Goal: Information Seeking & Learning: Learn about a topic

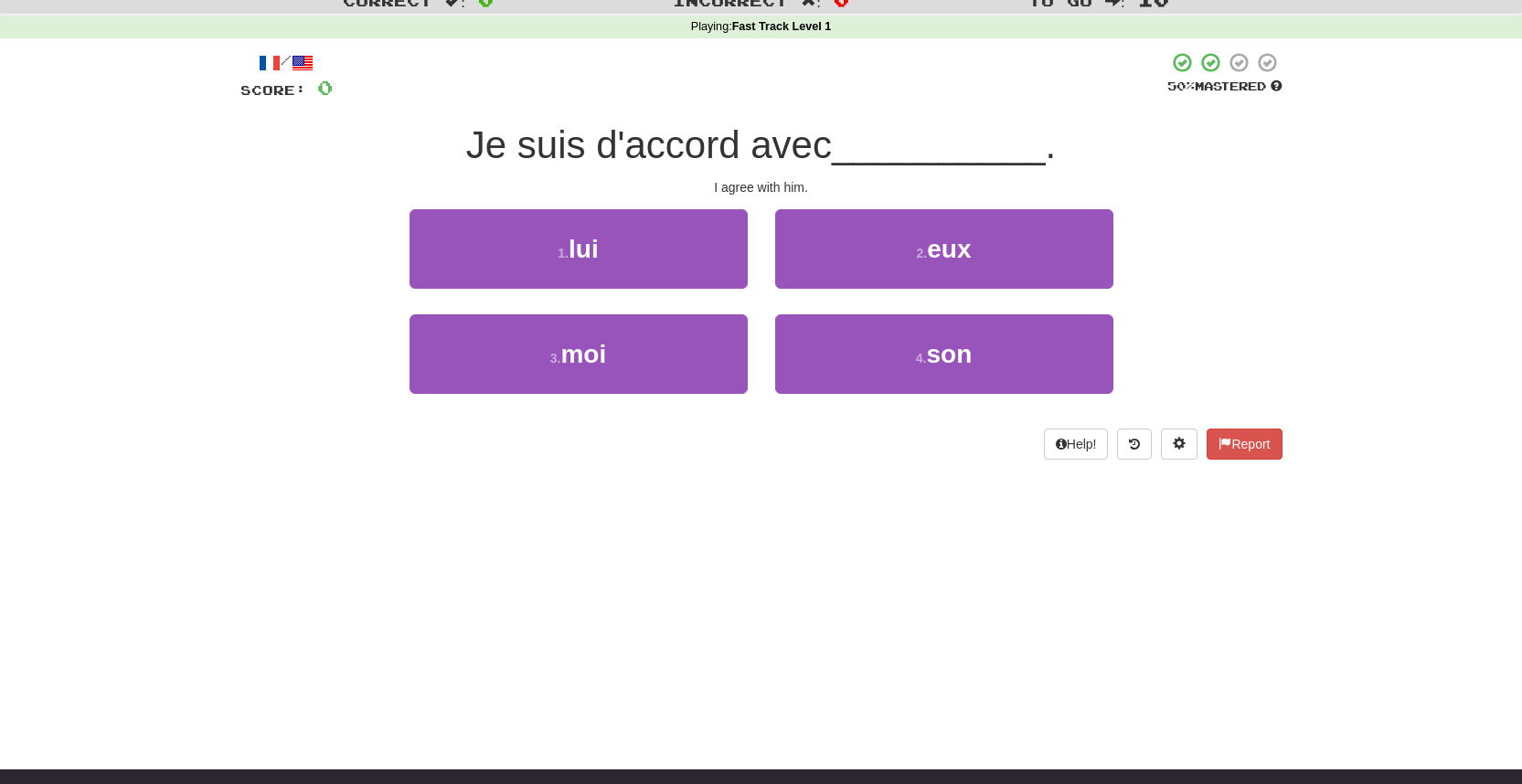
scroll to position [110, 0]
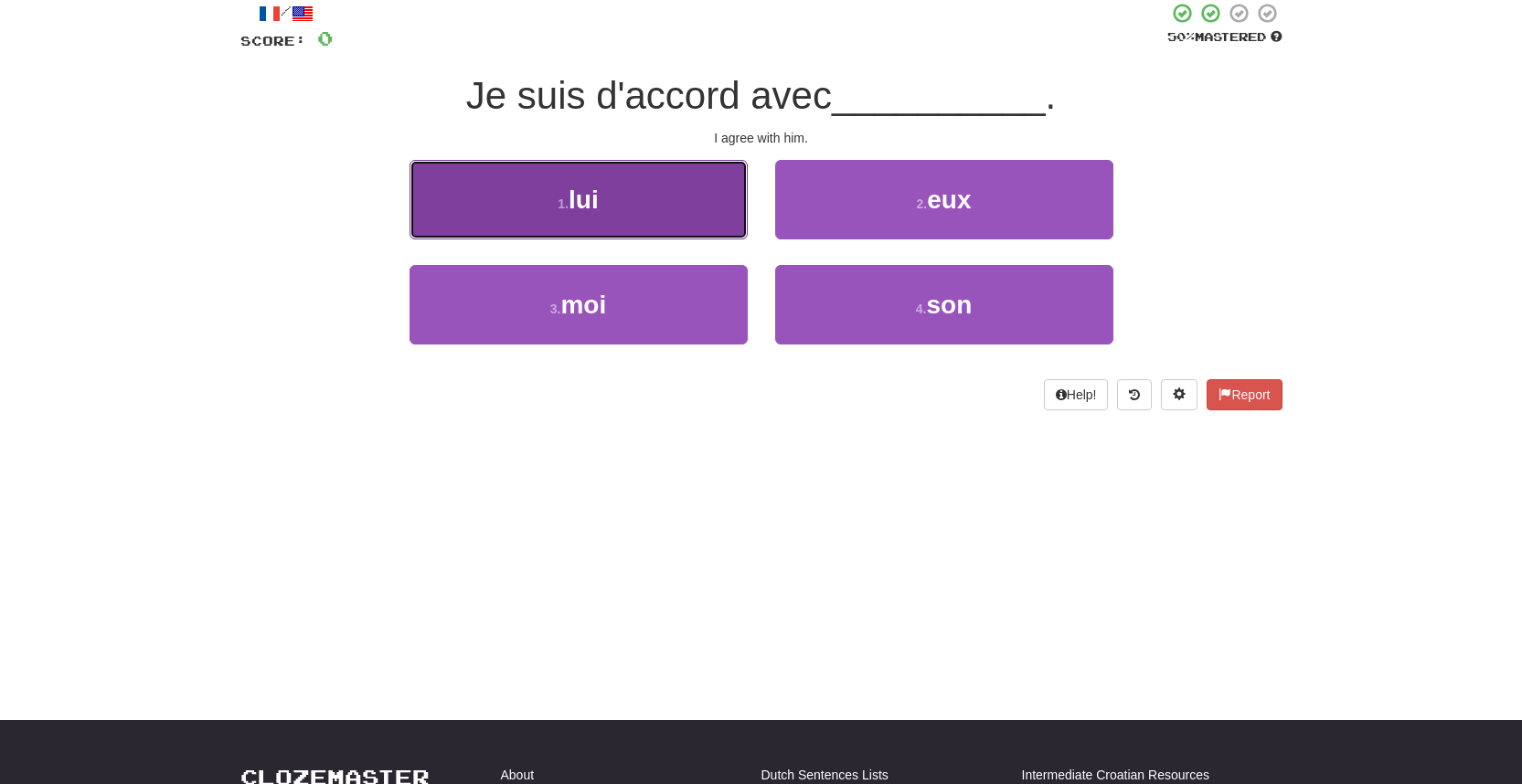
click at [550, 222] on button "1 . lui" at bounding box center [578, 199] width 338 height 79
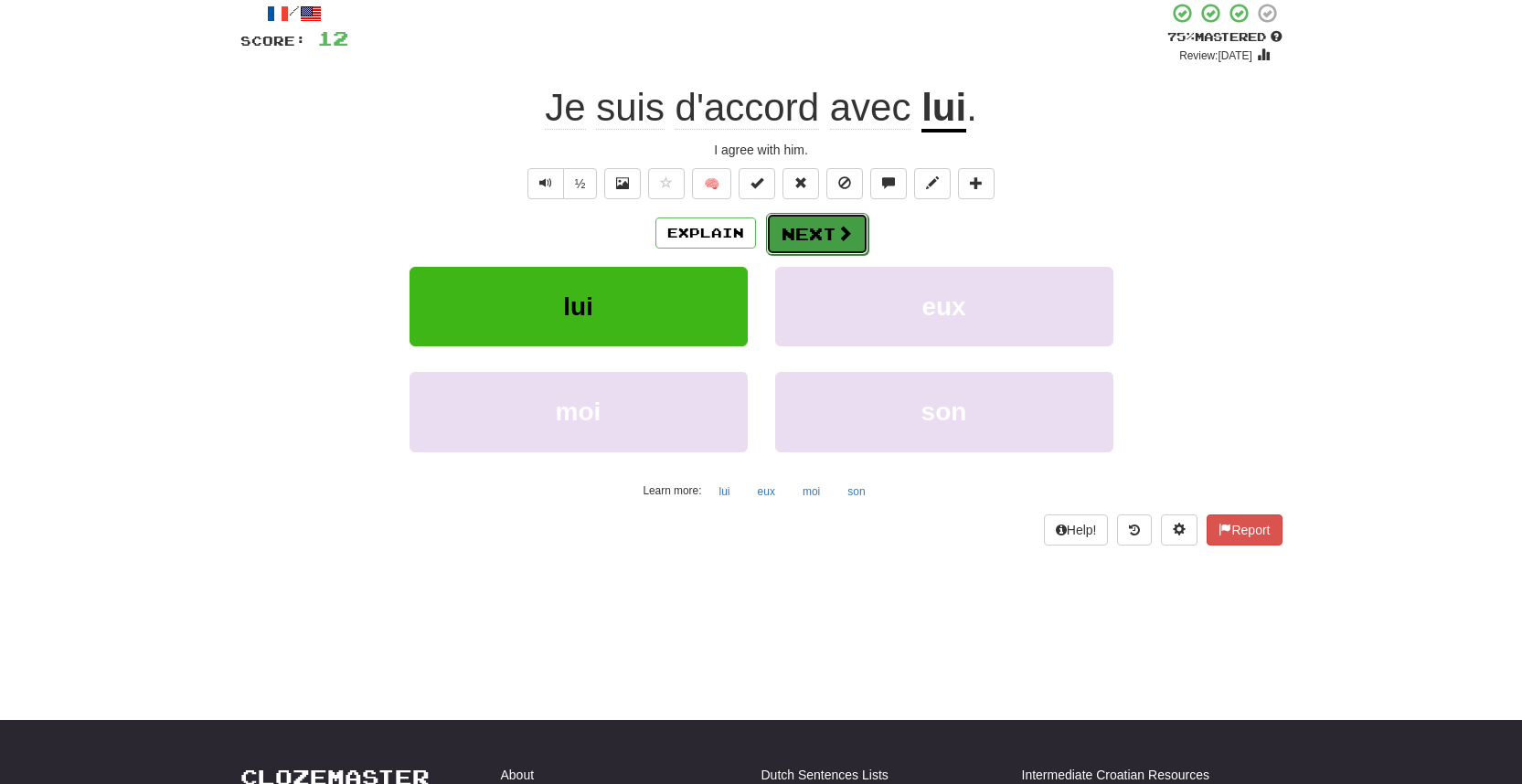
click at [843, 238] on span at bounding box center [845, 234] width 17 height 17
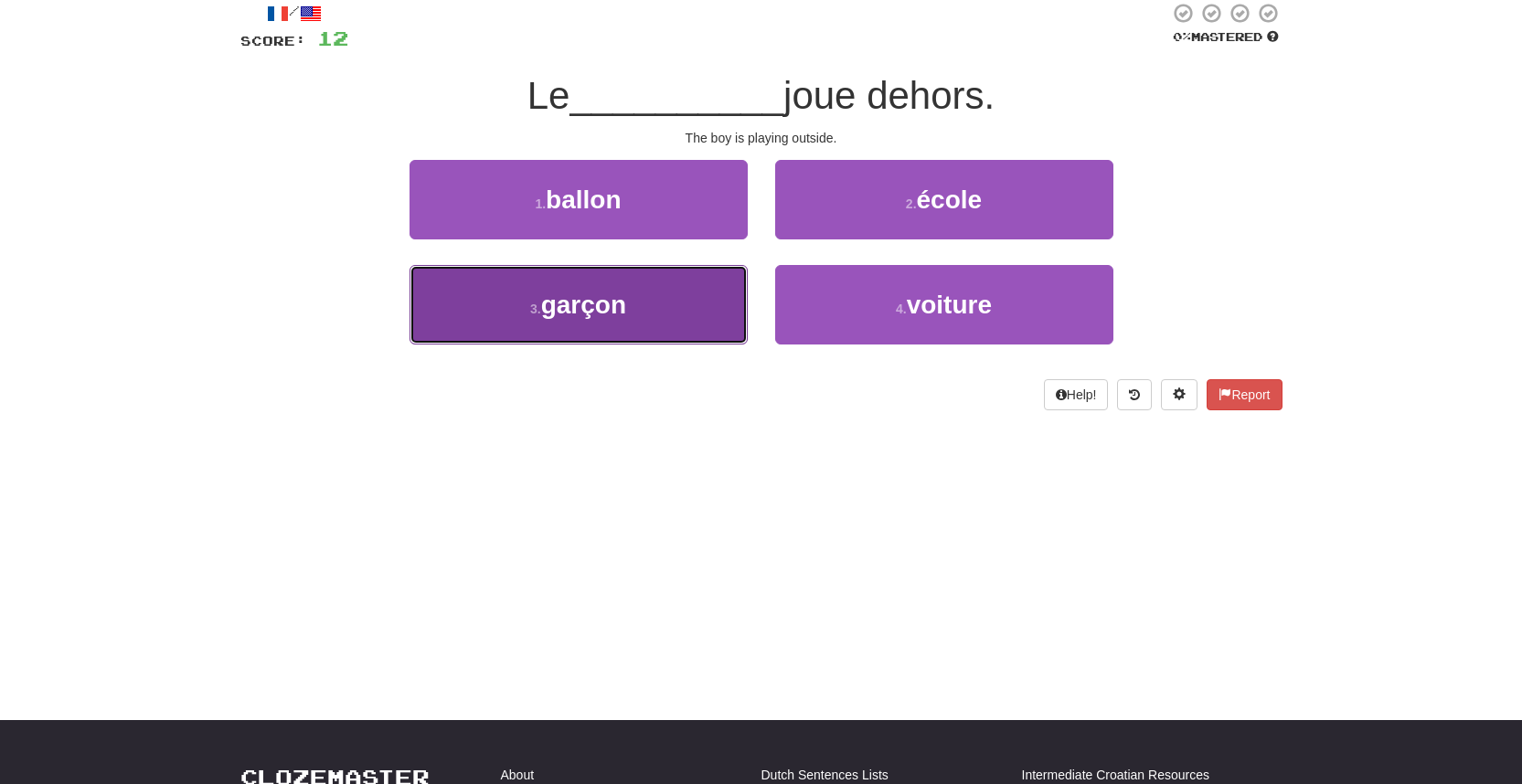
click at [661, 291] on button "3 . garçon" at bounding box center [578, 305] width 338 height 79
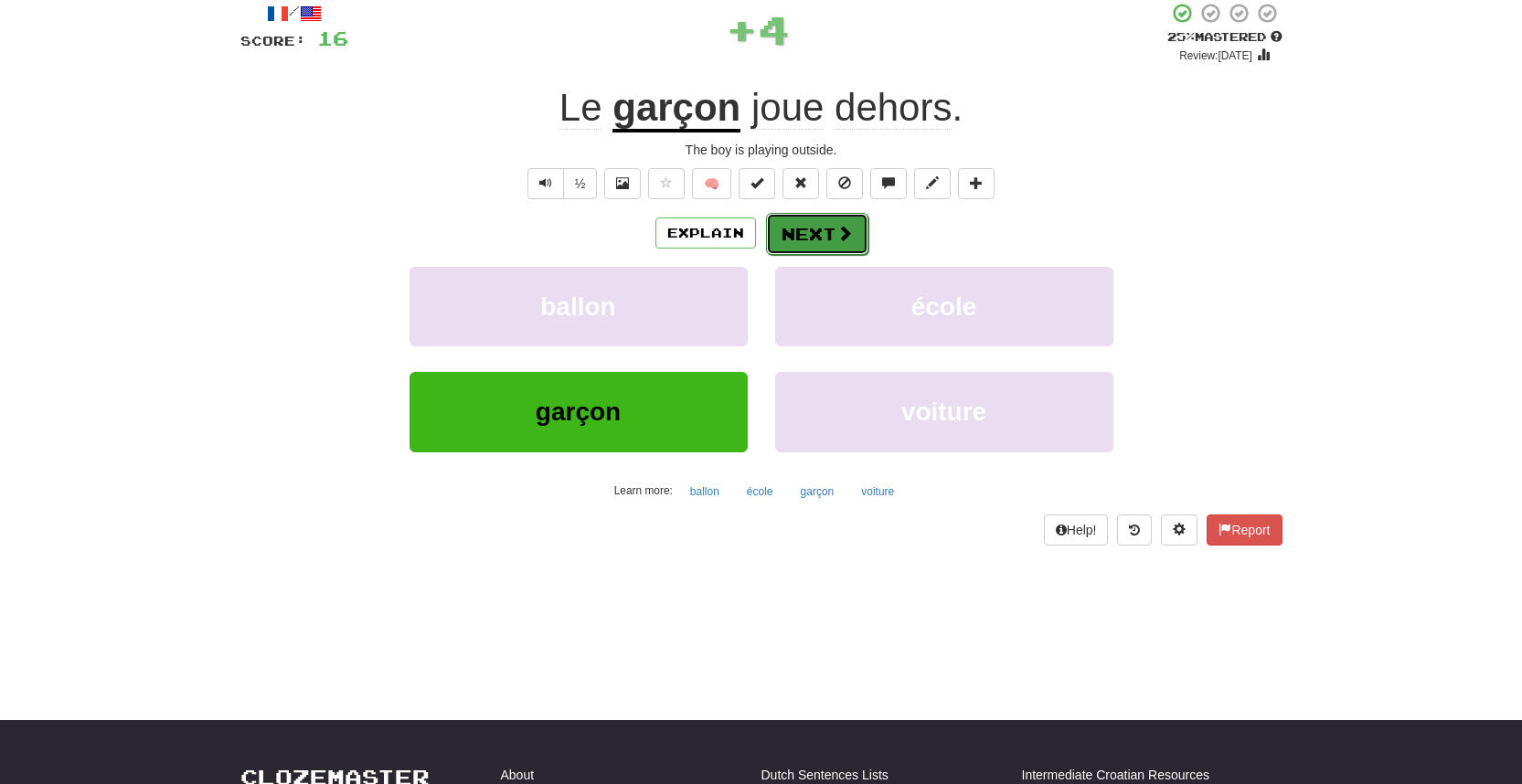
click at [829, 238] on button "Next" at bounding box center [817, 235] width 103 height 42
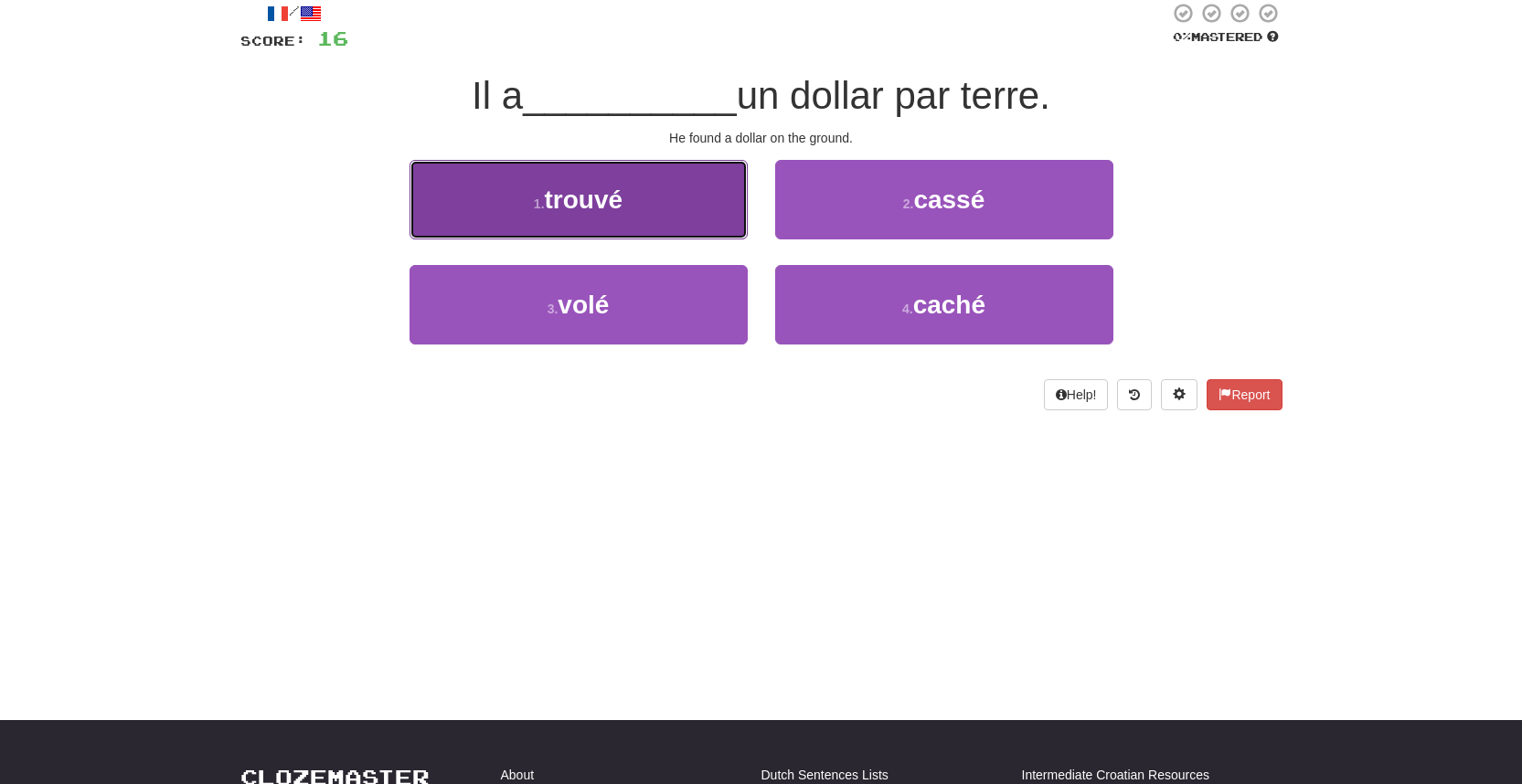
click at [727, 200] on button "1 . trouvé" at bounding box center [578, 199] width 338 height 79
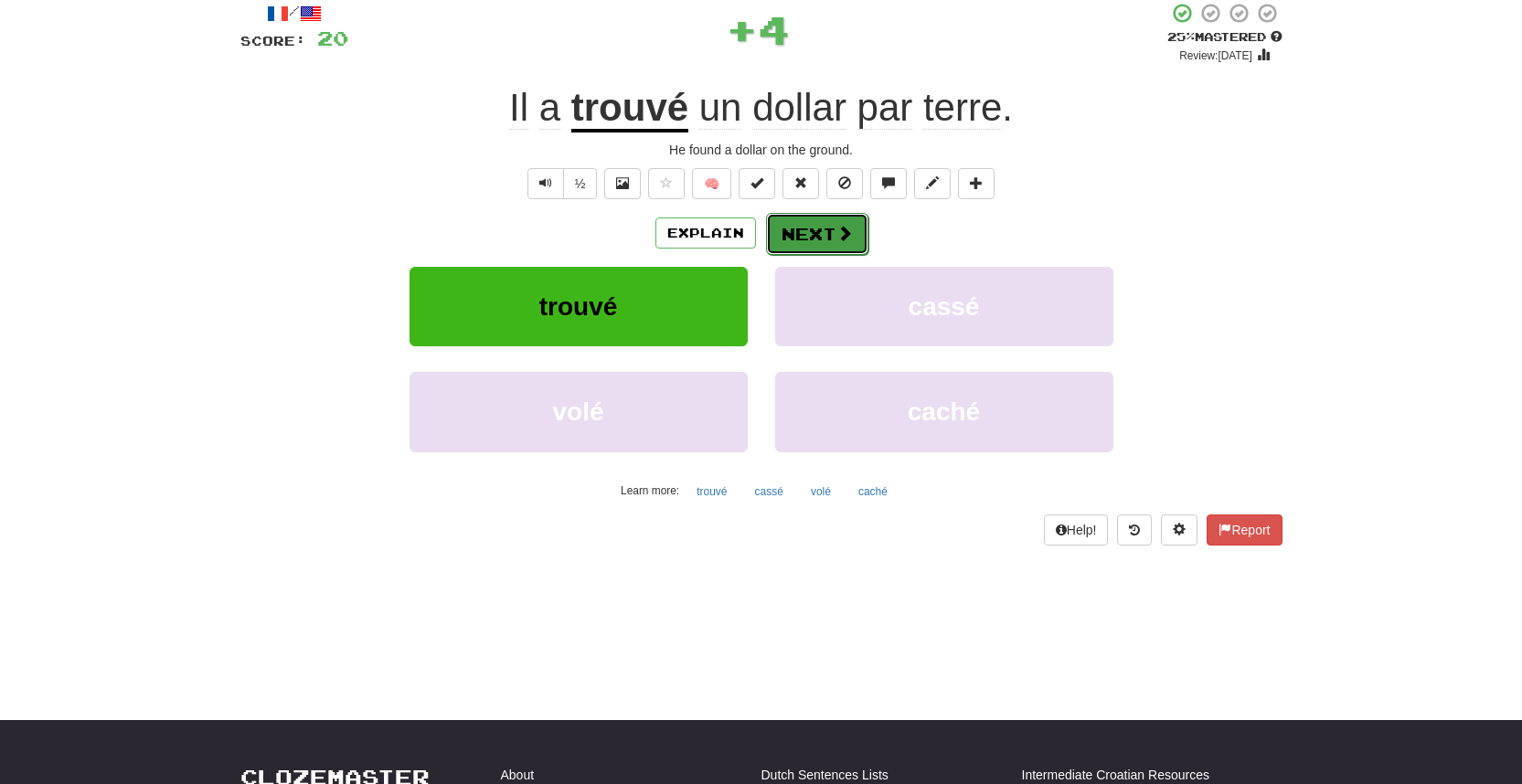
click at [846, 239] on span at bounding box center [845, 234] width 17 height 17
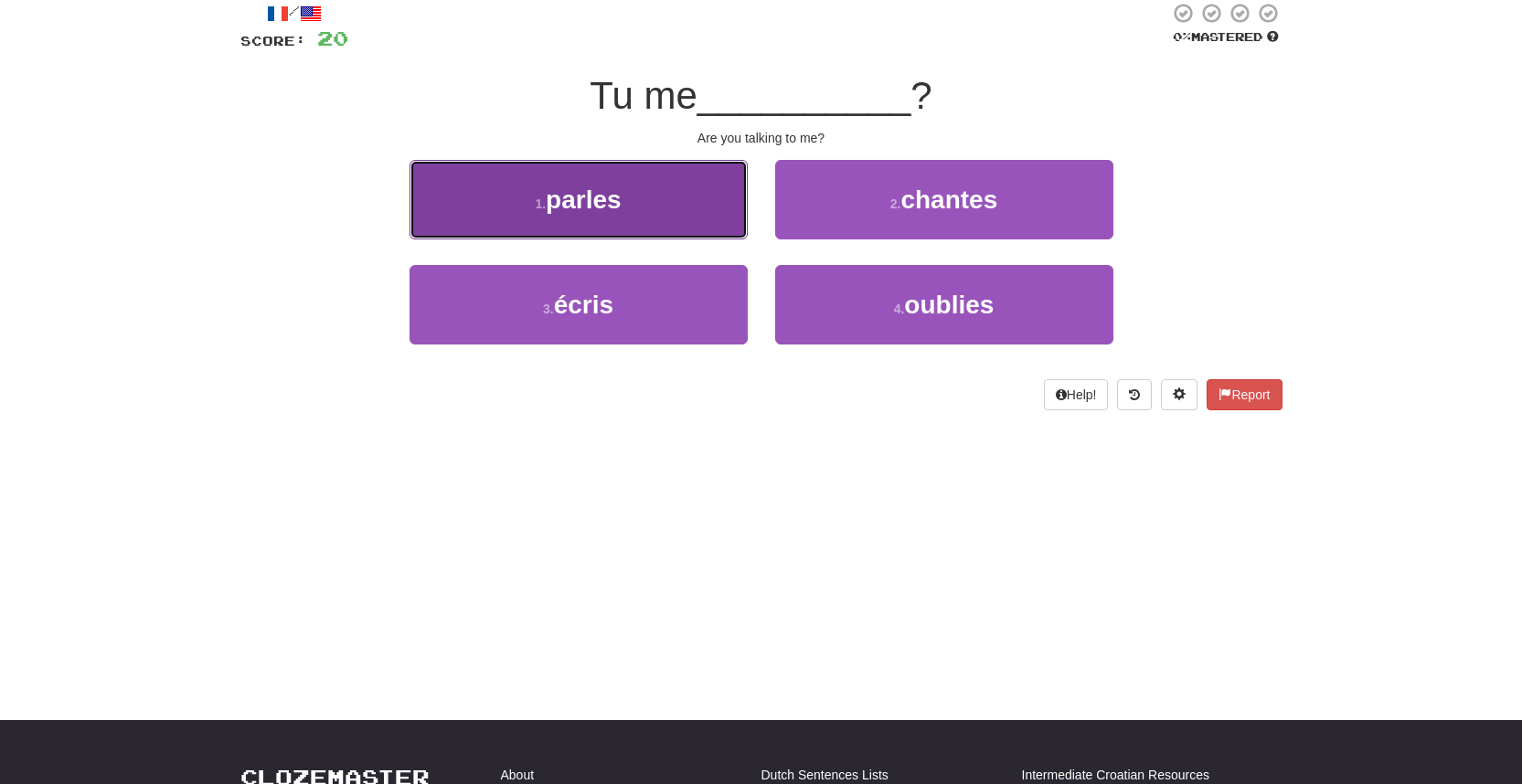
click at [730, 226] on button "1 . parles" at bounding box center [578, 199] width 338 height 79
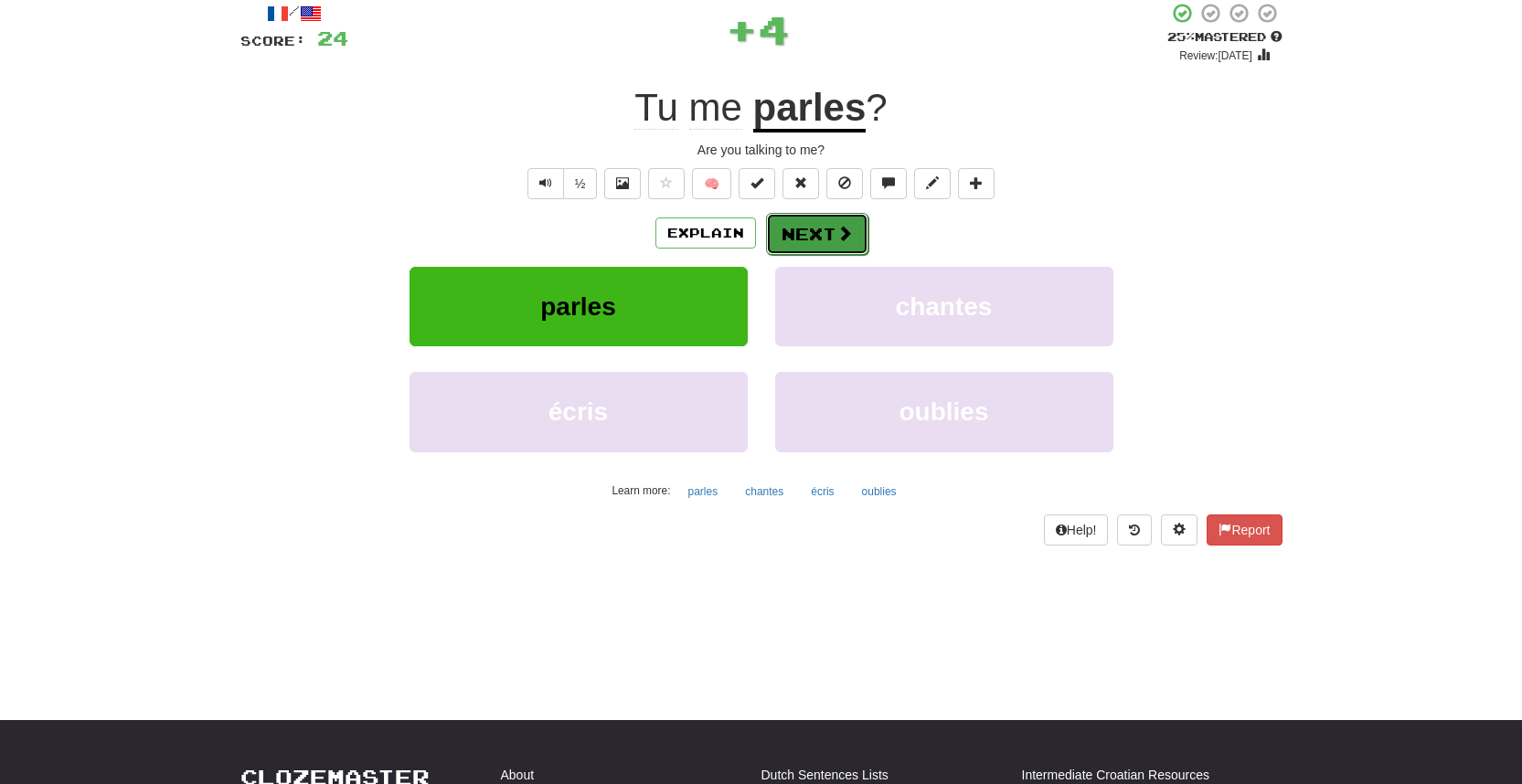
click at [841, 228] on span at bounding box center [845, 234] width 17 height 17
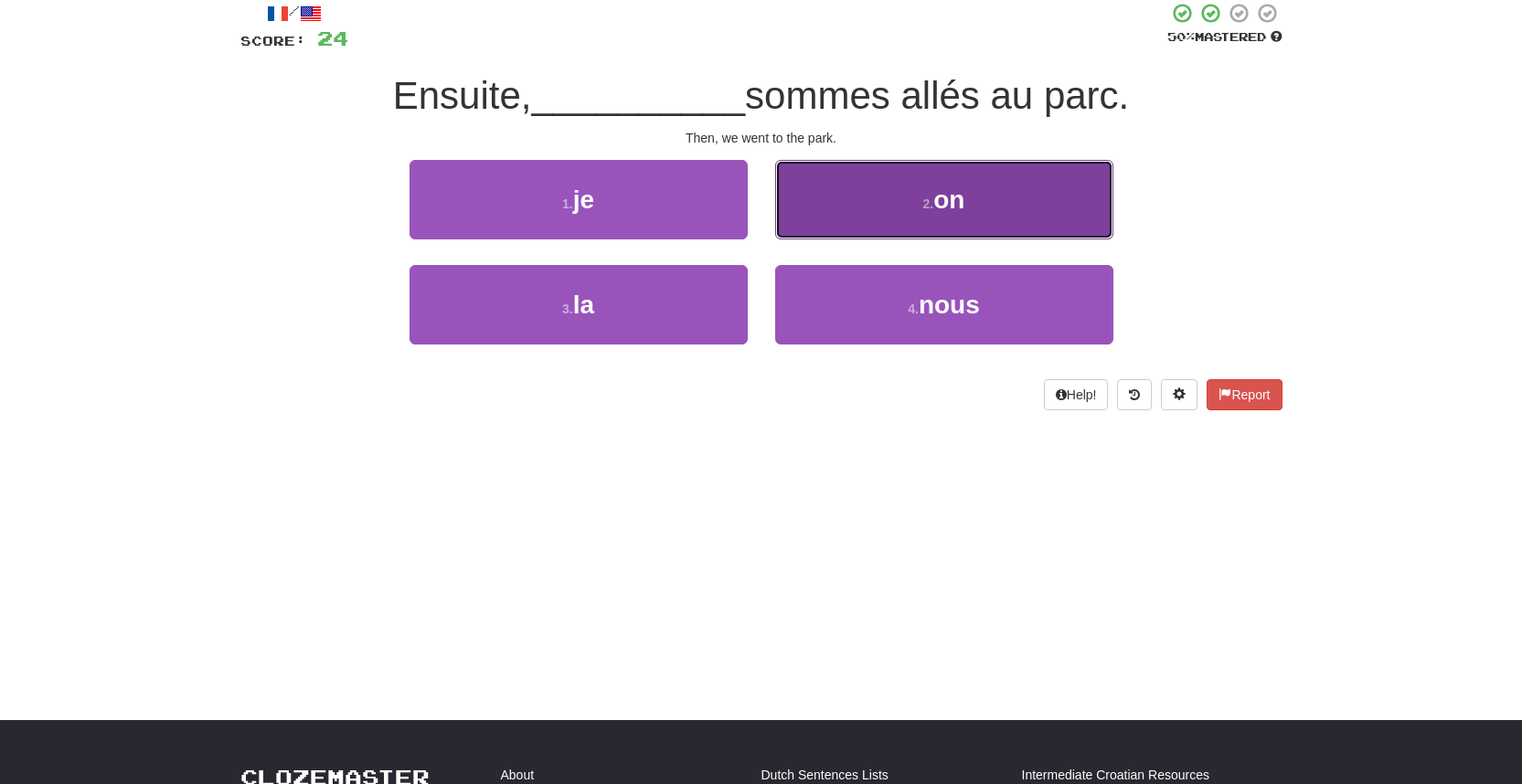
click at [841, 228] on button "2 . on" at bounding box center [944, 199] width 338 height 79
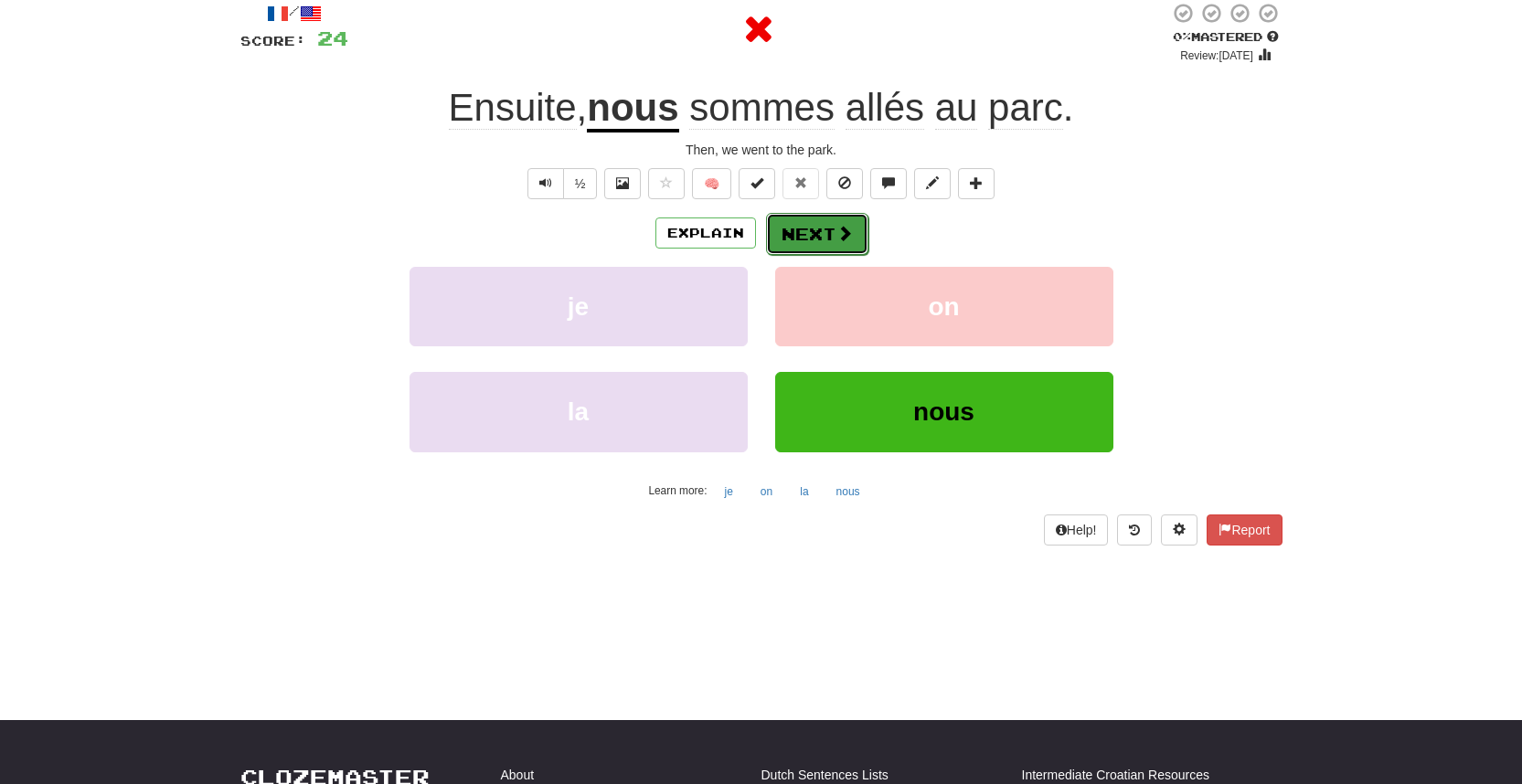
click at [842, 217] on button "Next" at bounding box center [817, 235] width 103 height 42
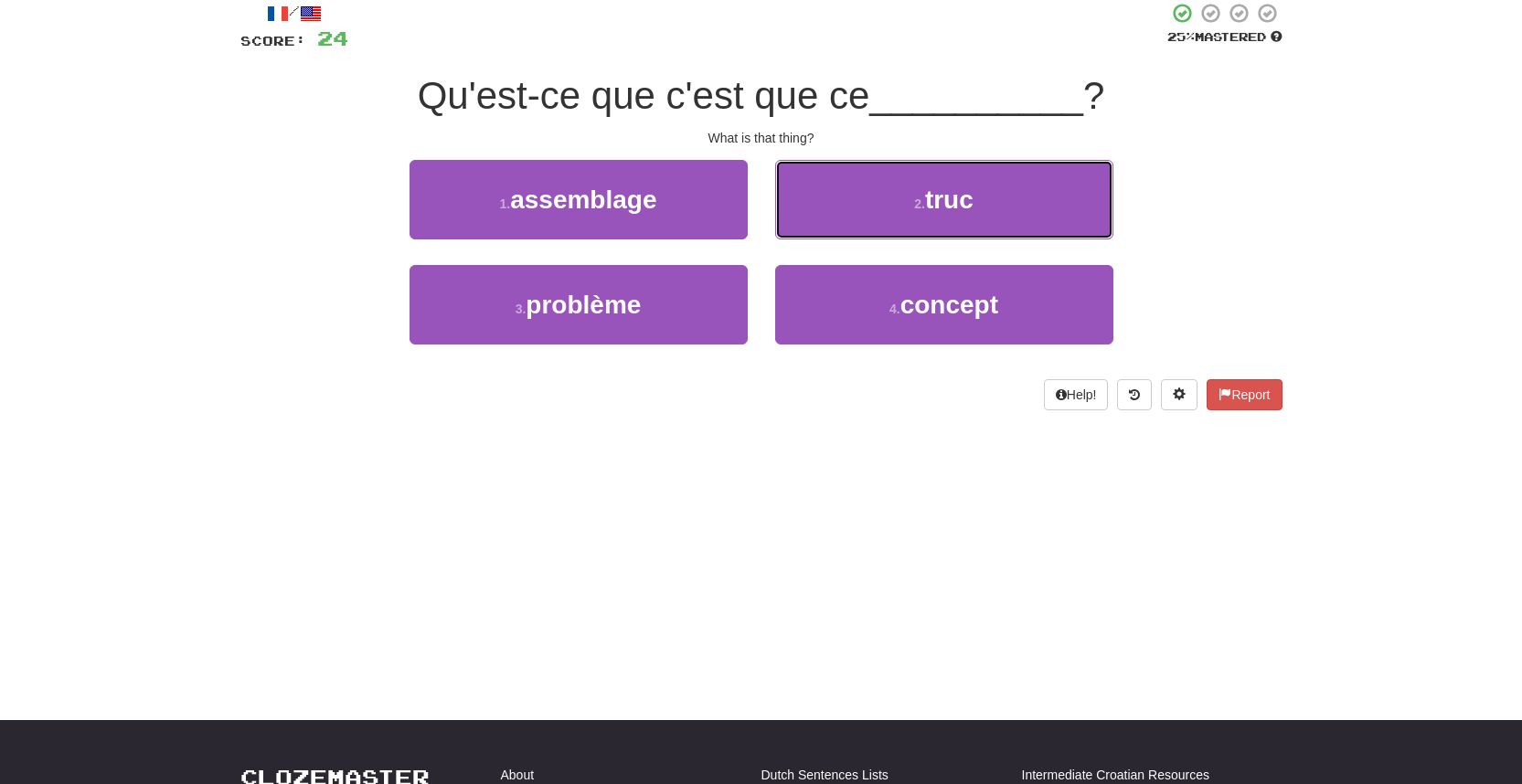
click at [842, 217] on button "2 . truc" at bounding box center [944, 199] width 338 height 79
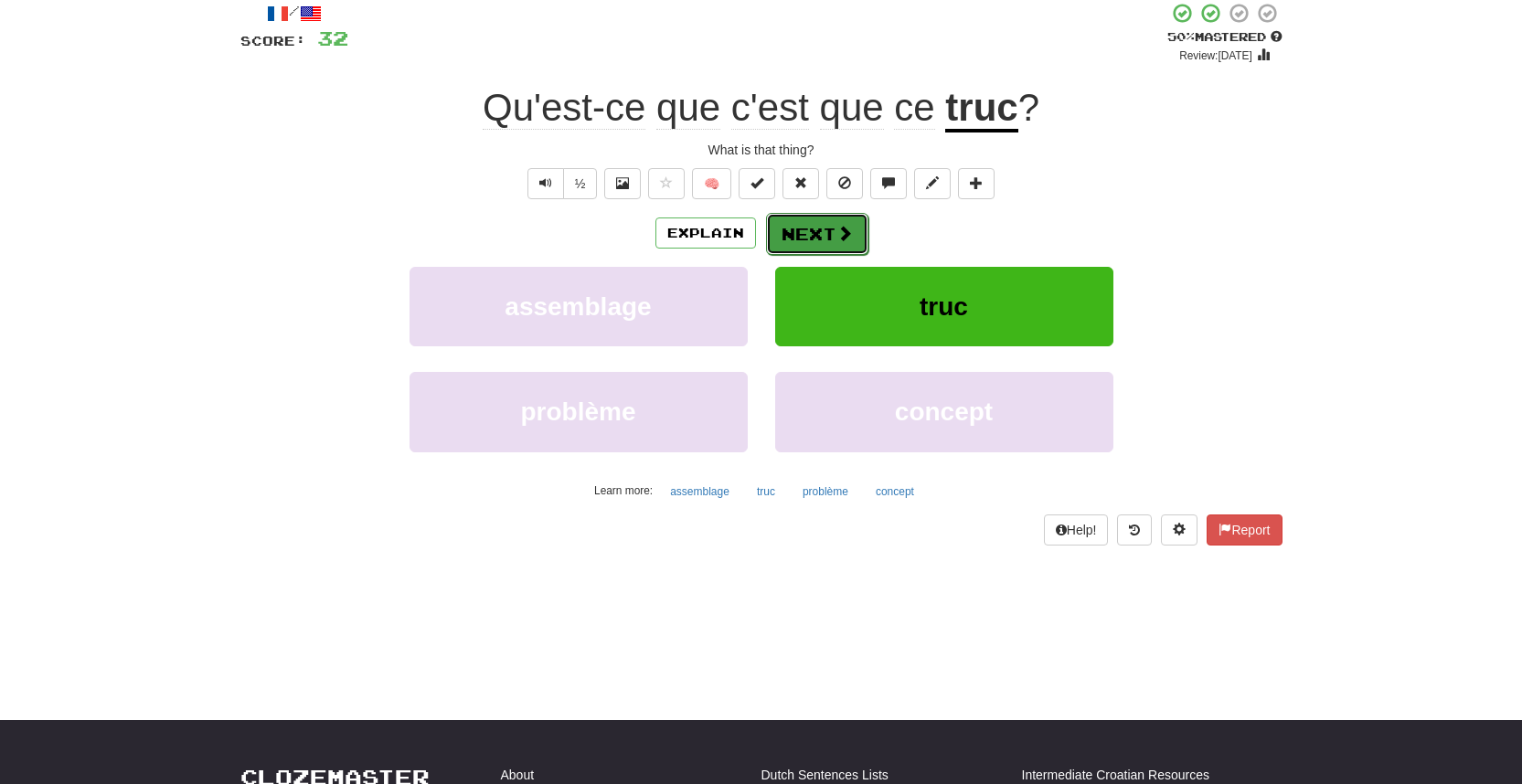
click at [840, 241] on span at bounding box center [845, 234] width 17 height 17
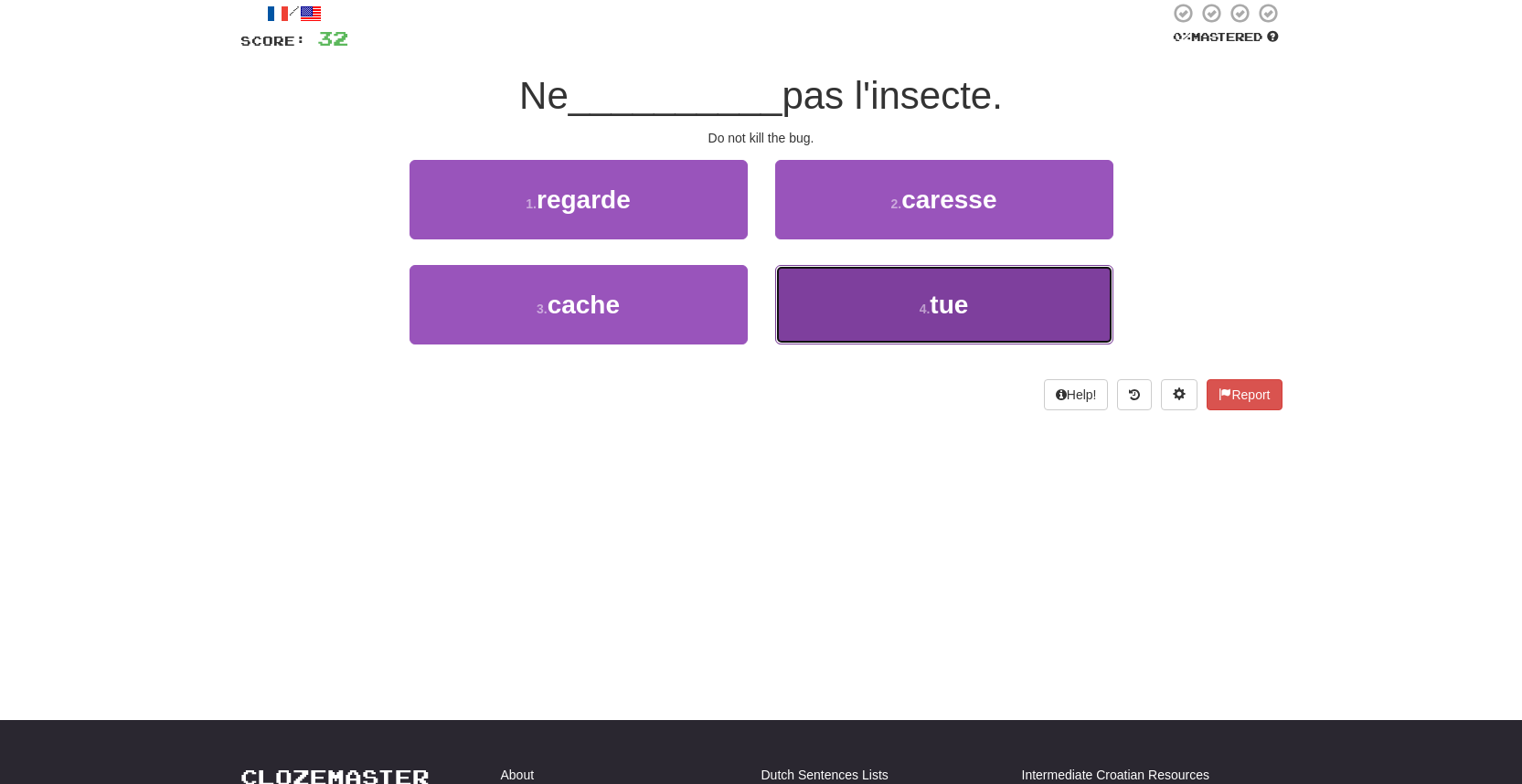
click at [805, 324] on button "4 . tue" at bounding box center [944, 305] width 338 height 79
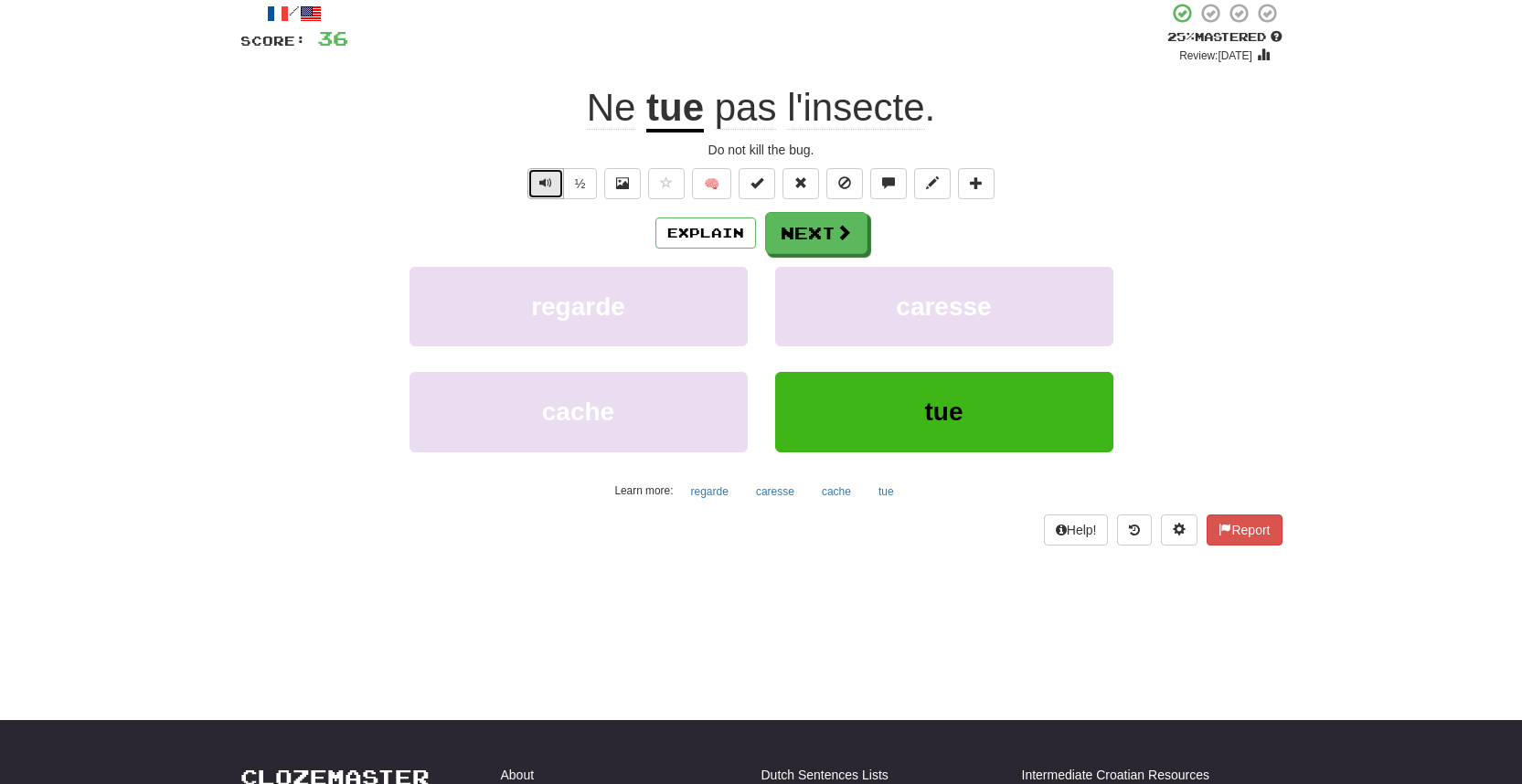
click at [552, 177] on button "Text-to-speech controls" at bounding box center [546, 184] width 37 height 31
click at [850, 229] on span at bounding box center [845, 234] width 17 height 17
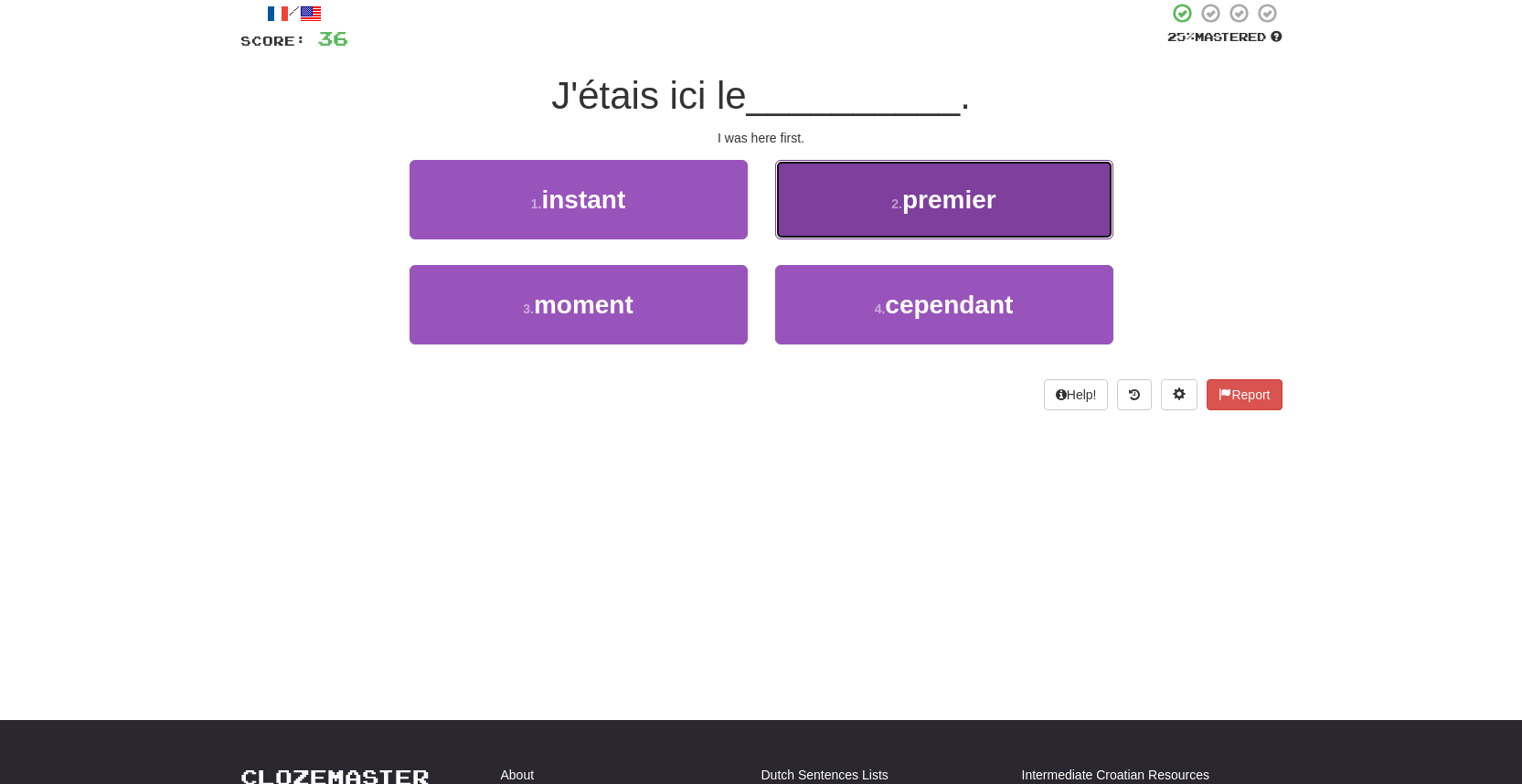
click at [852, 209] on button "2 . premier" at bounding box center [944, 199] width 338 height 79
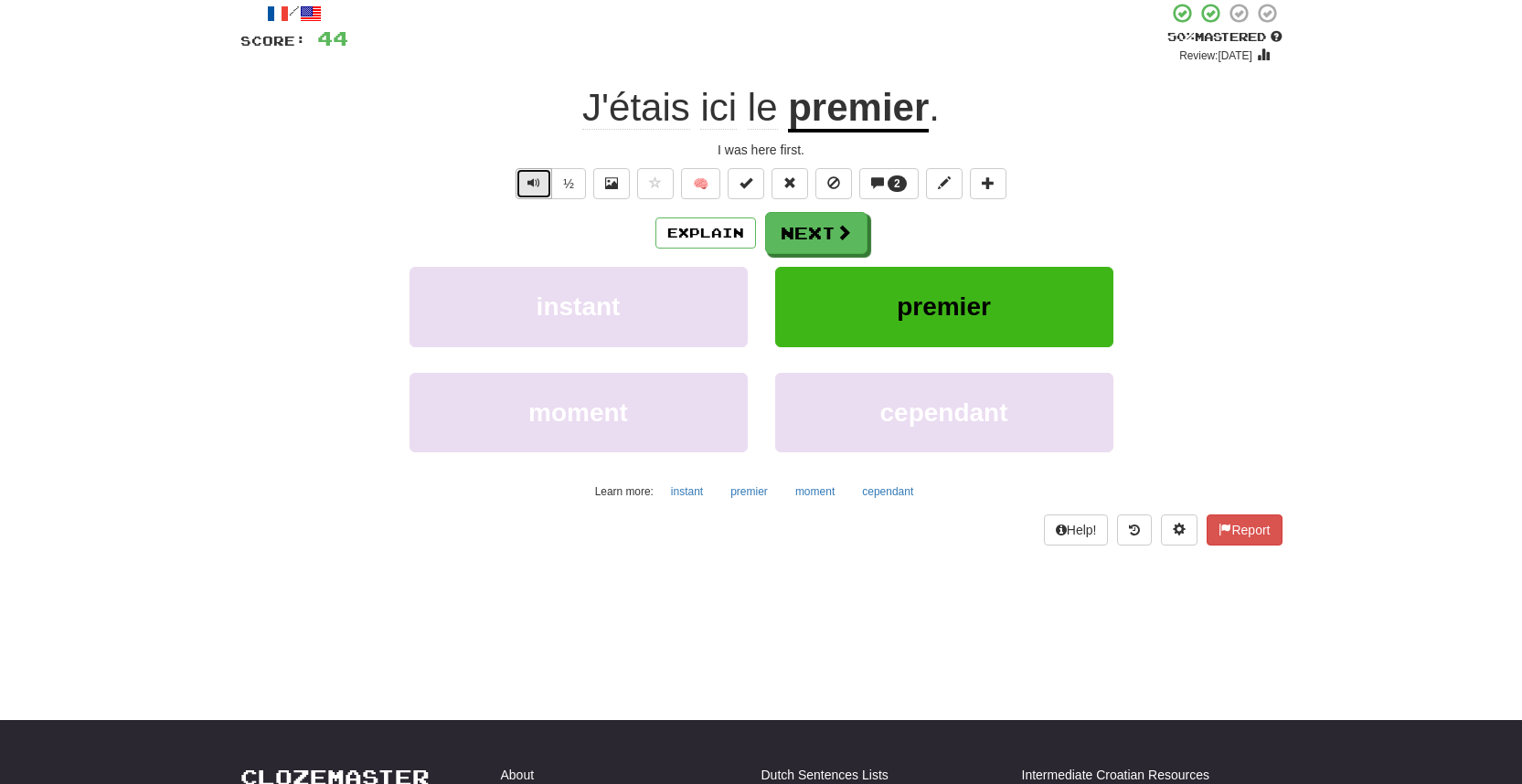
drag, startPoint x: 535, startPoint y: 187, endPoint x: 541, endPoint y: 179, distance: 10.0
click at [535, 186] on span "Text-to-speech controls" at bounding box center [534, 183] width 13 height 13
click at [840, 237] on span at bounding box center [845, 234] width 17 height 17
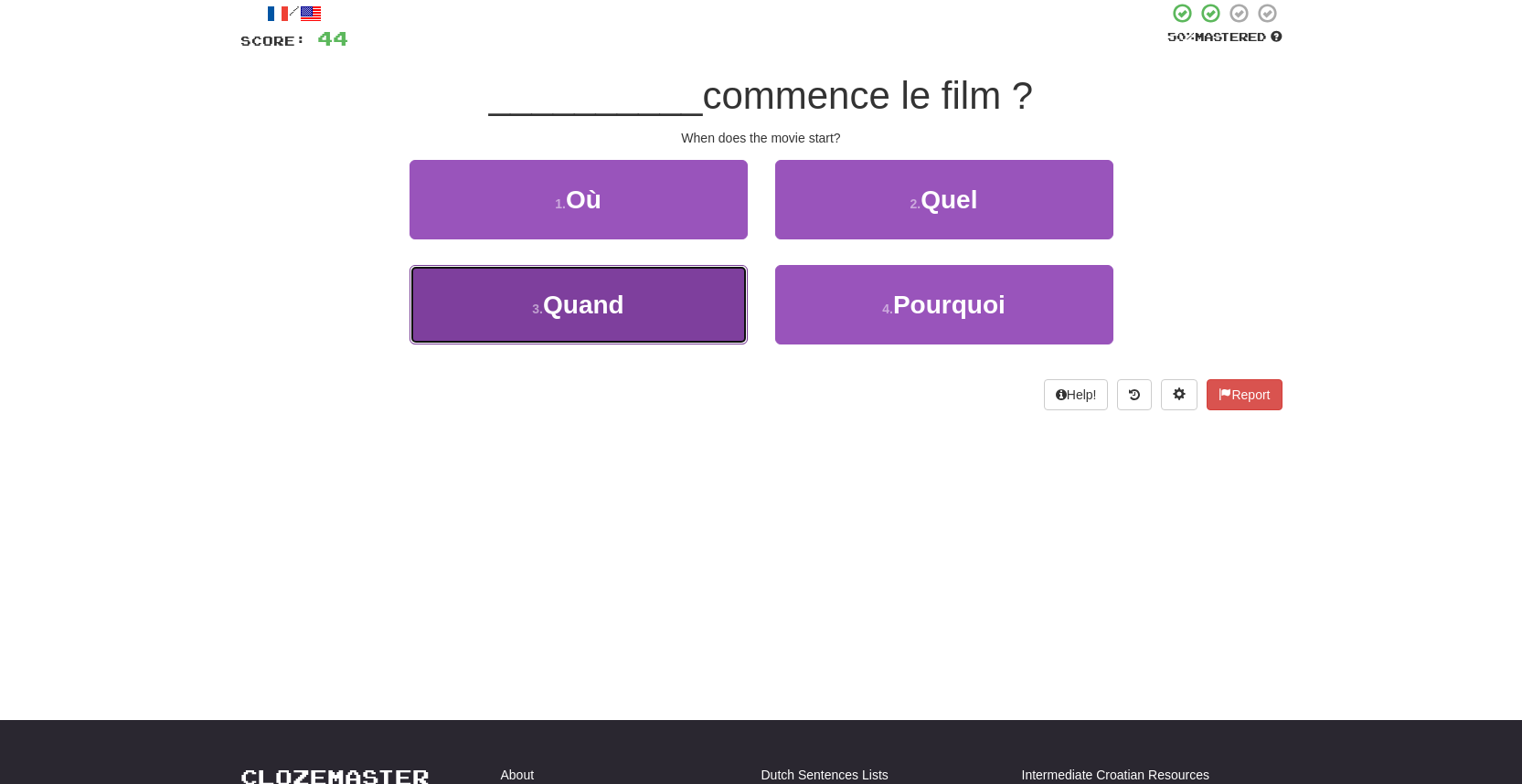
click at [725, 324] on button "3 . Quand" at bounding box center [578, 305] width 338 height 79
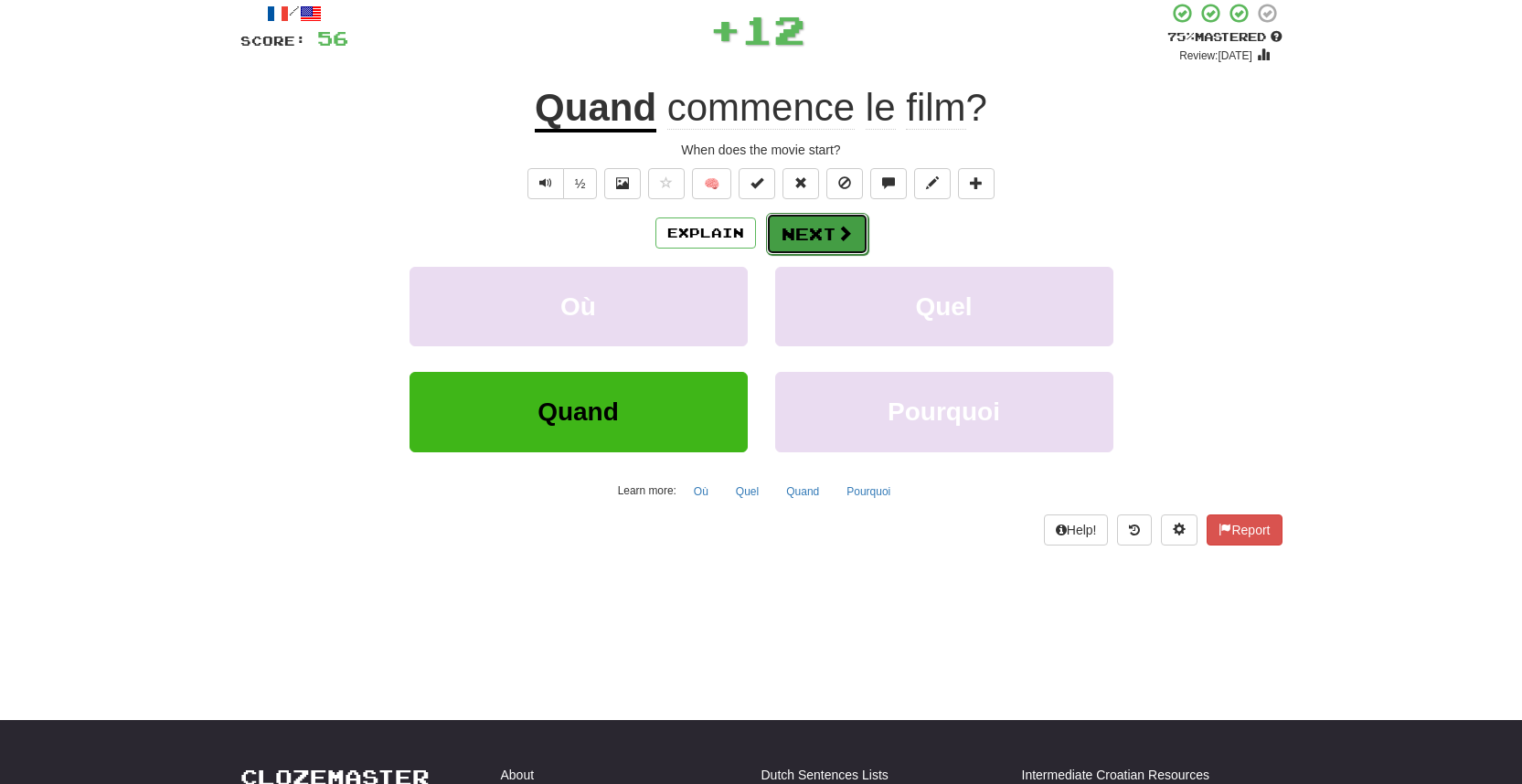
click at [839, 247] on button "Next" at bounding box center [817, 235] width 103 height 42
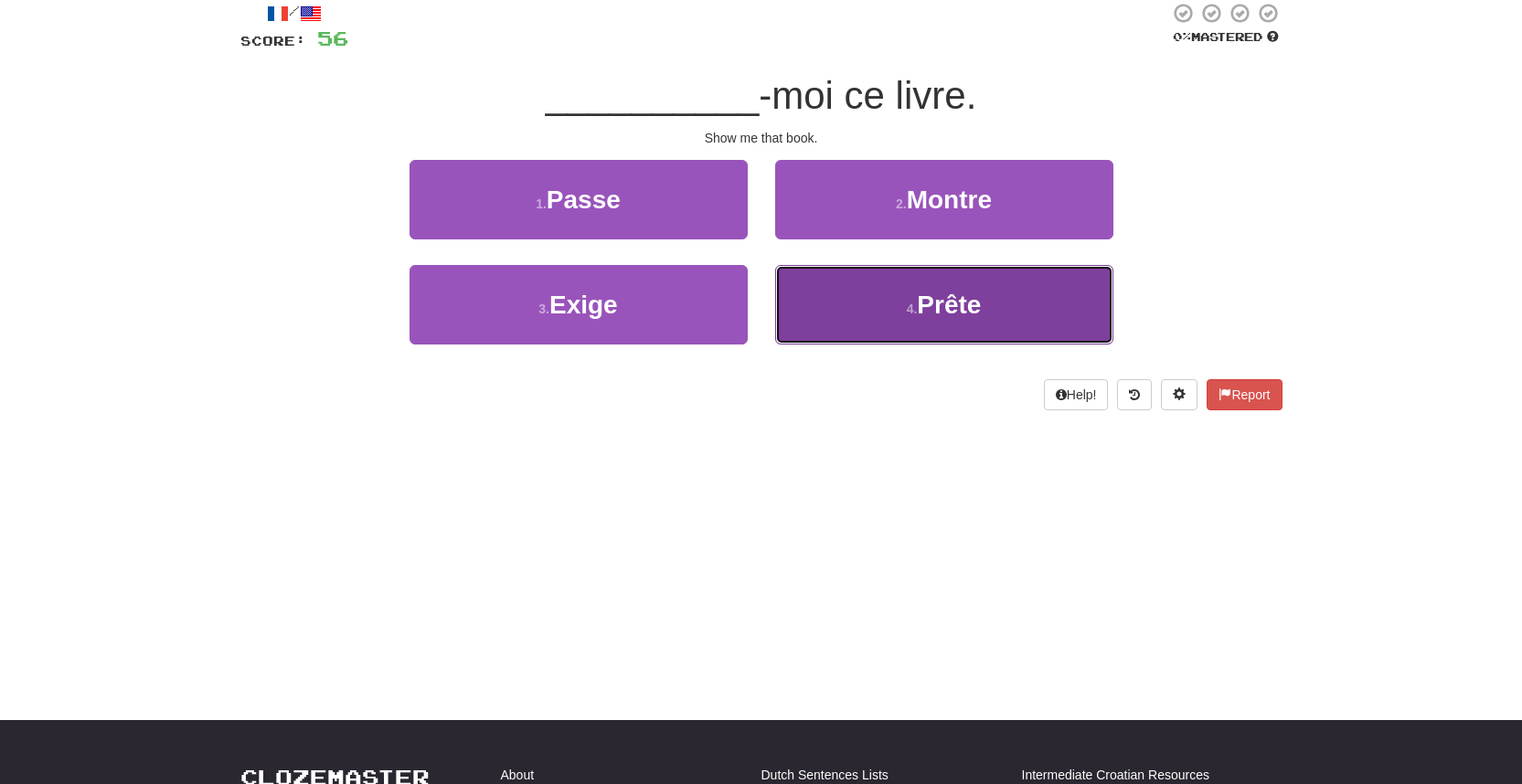
click at [971, 291] on span "Prête" at bounding box center [948, 305] width 64 height 29
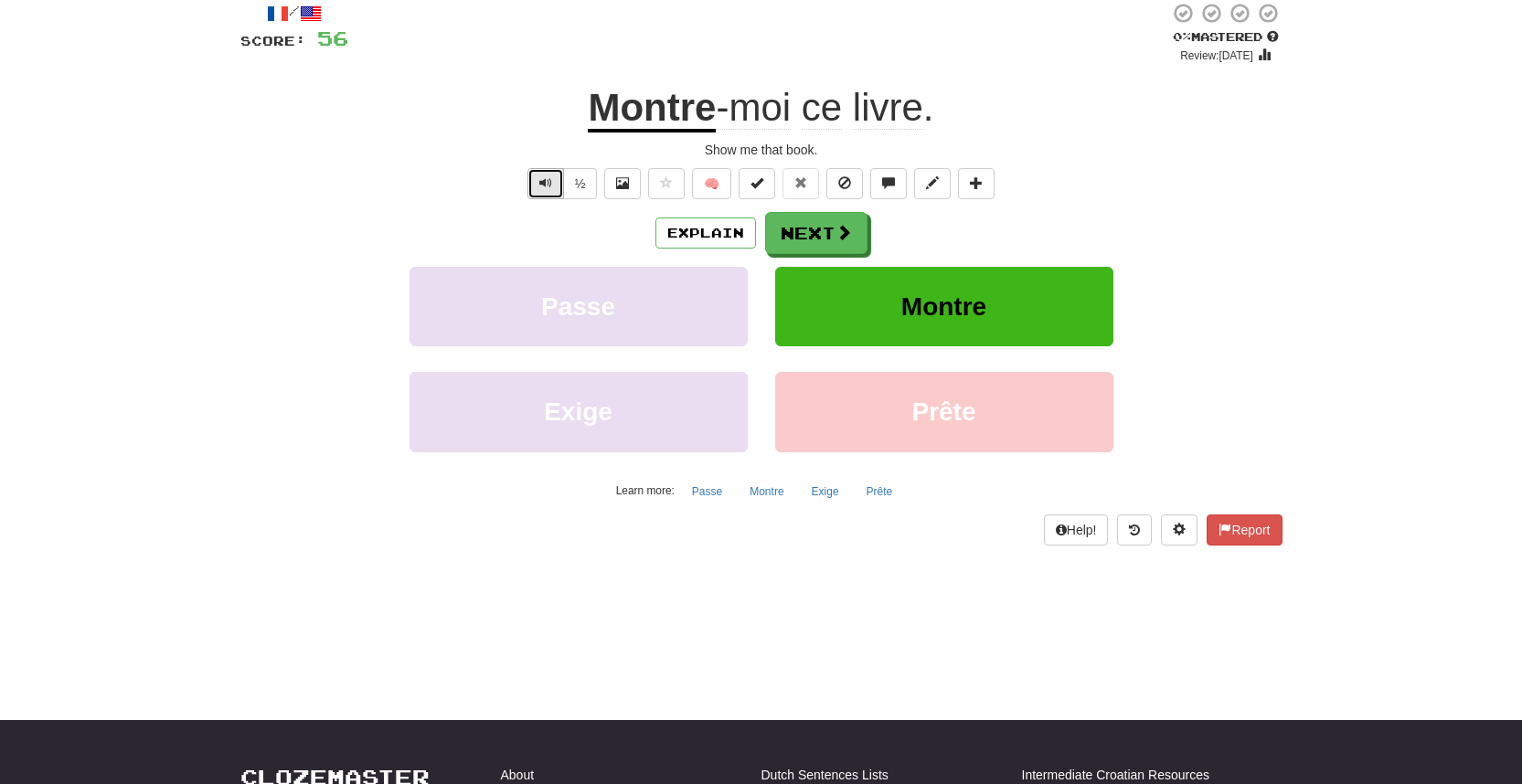
click at [539, 176] on span "Text-to-speech controls" at bounding box center [546, 183] width 13 height 13
click at [785, 234] on button "Next" at bounding box center [817, 235] width 103 height 42
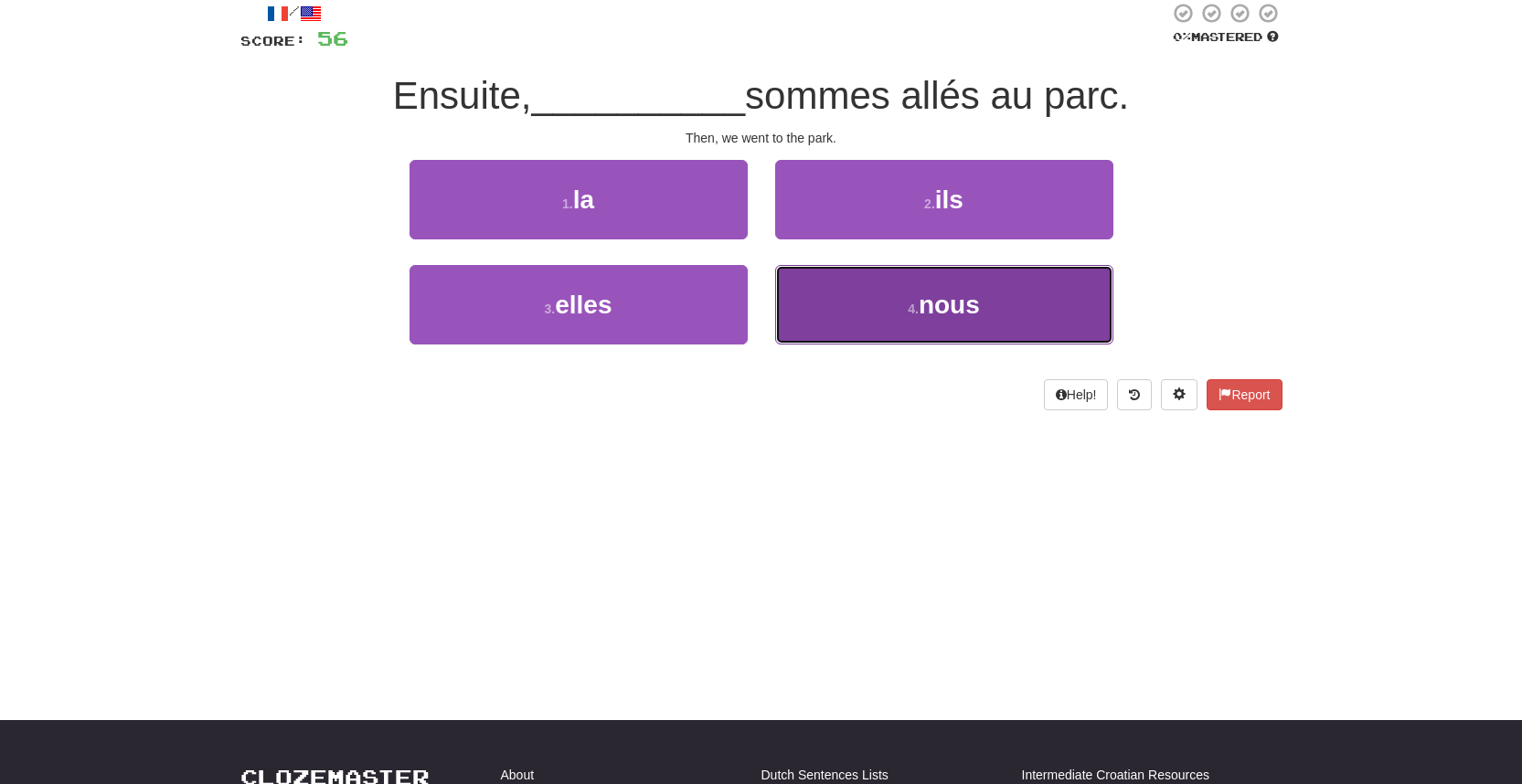
click at [937, 309] on span "nous" at bounding box center [949, 305] width 61 height 29
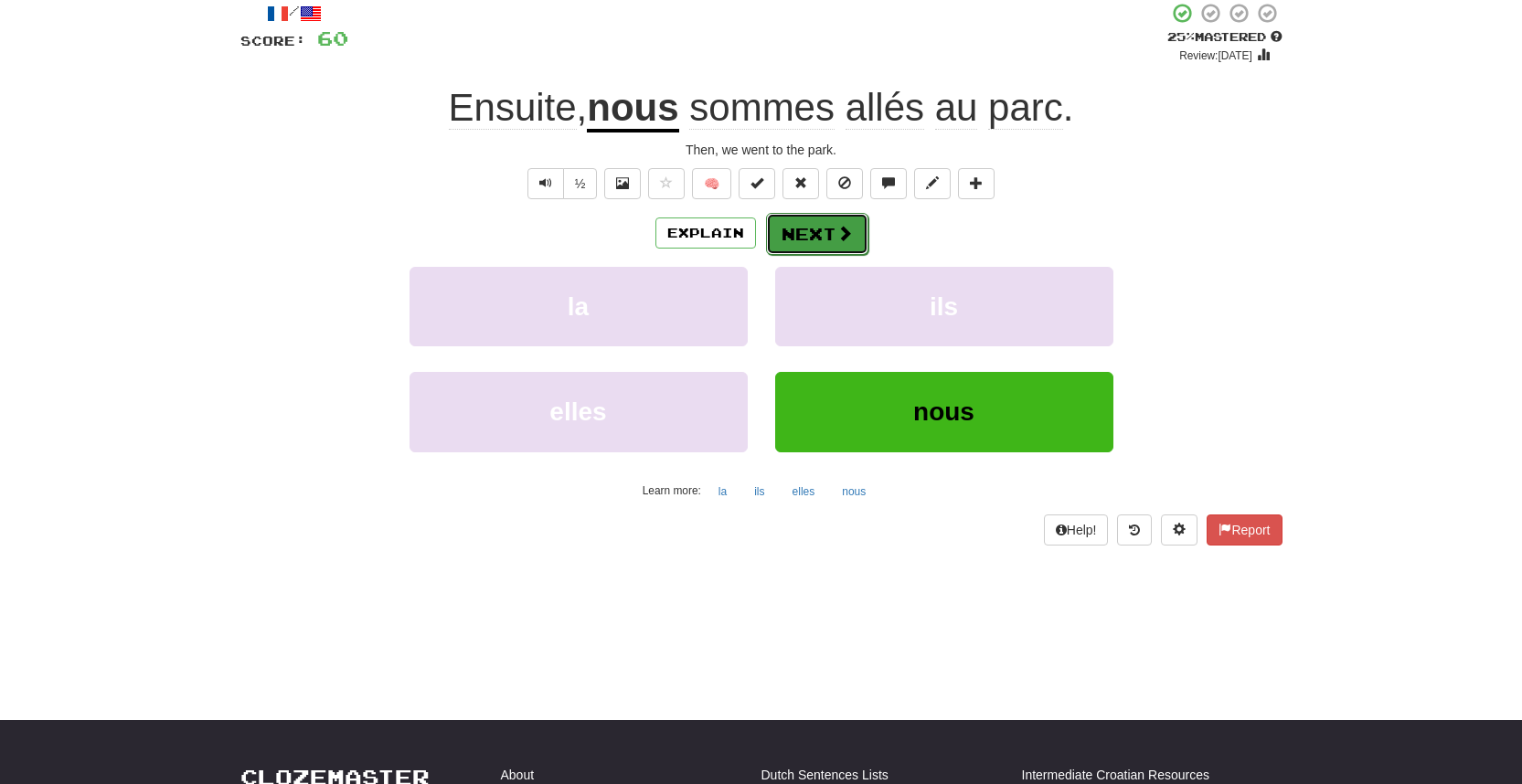
click at [832, 237] on button "Next" at bounding box center [817, 235] width 103 height 42
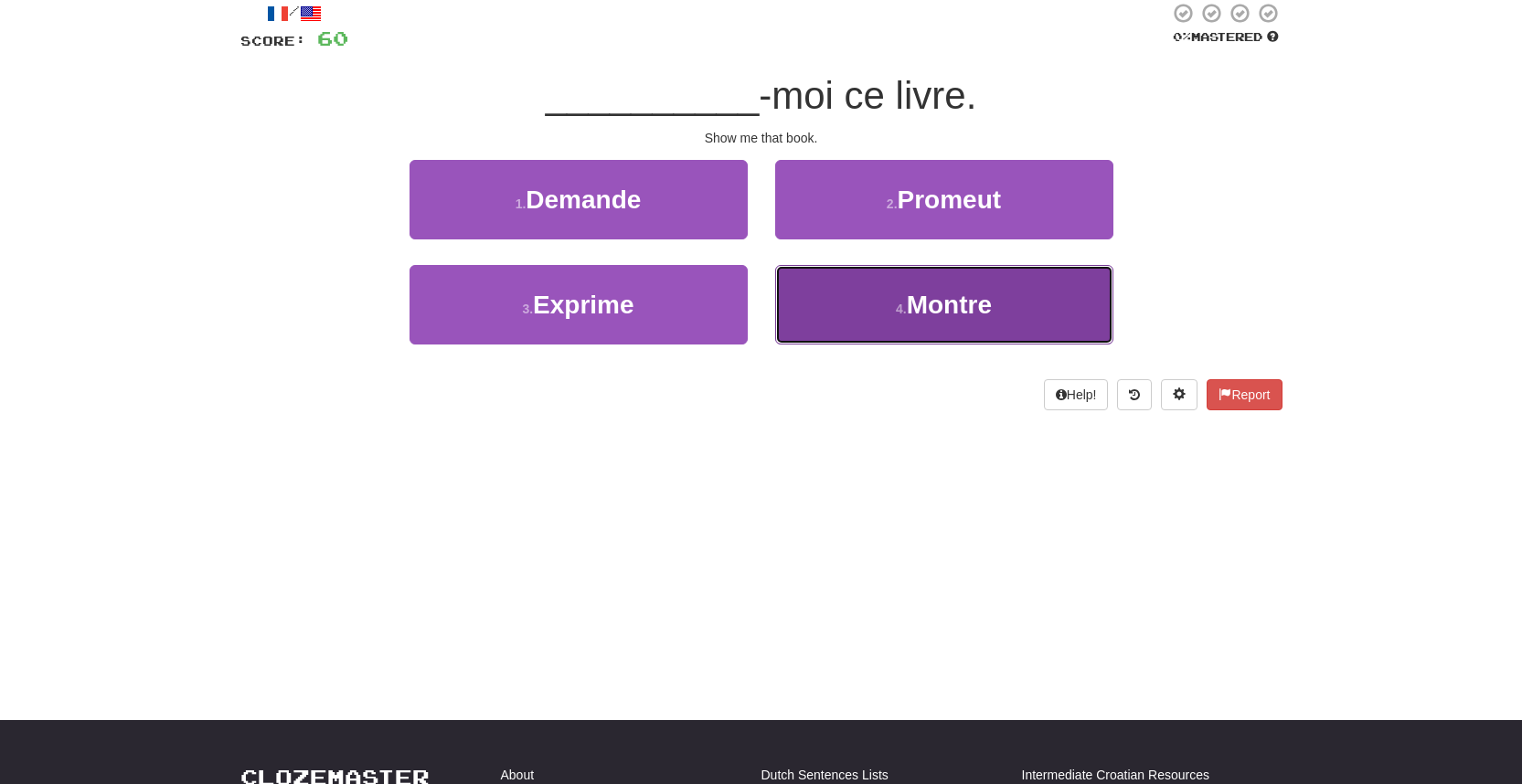
click at [827, 300] on button "4 . [GEOGRAPHIC_DATA]" at bounding box center [944, 305] width 338 height 79
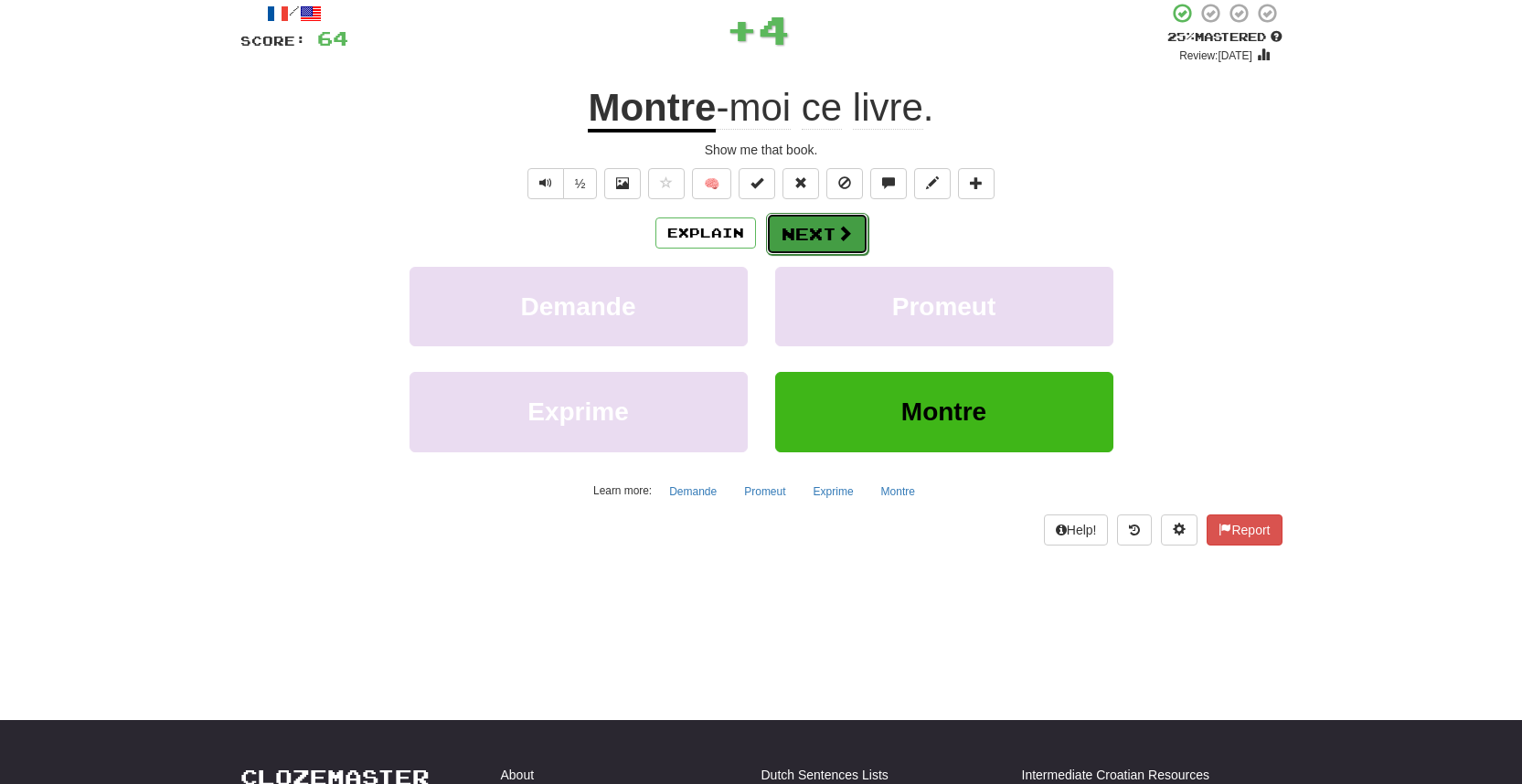
click at [837, 234] on span at bounding box center [845, 234] width 17 height 17
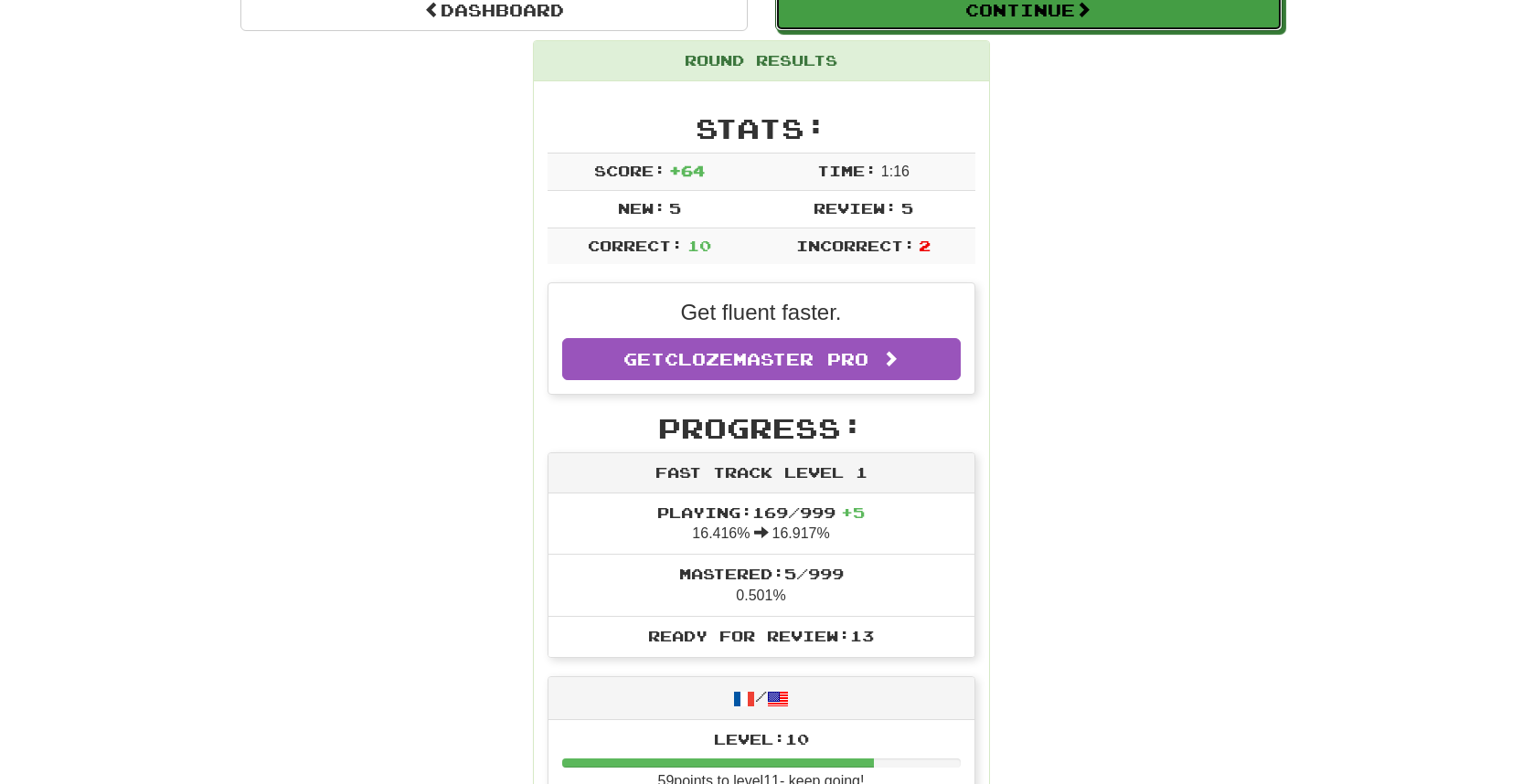
click at [1014, 14] on button "Continue" at bounding box center [1028, 10] width 507 height 42
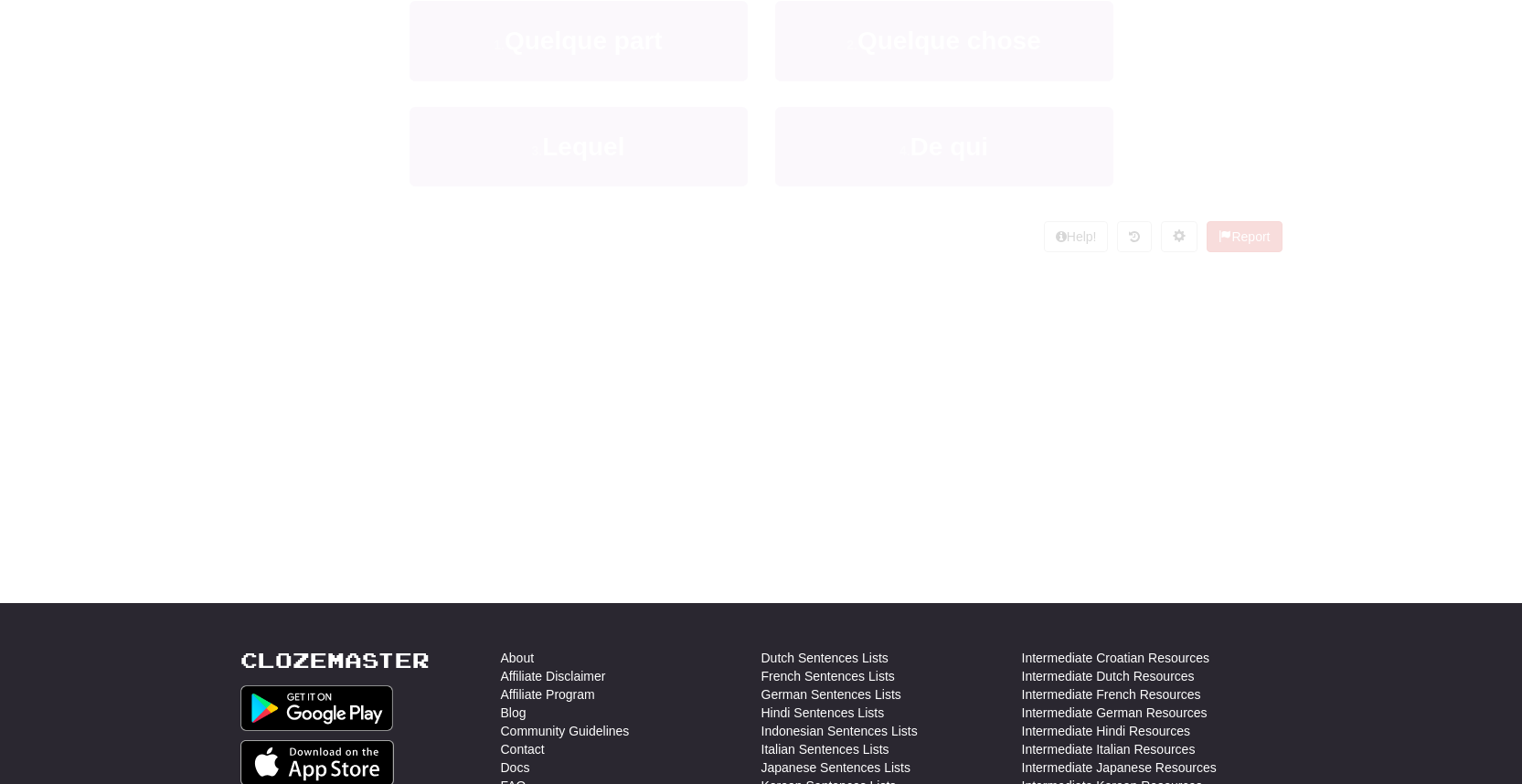
scroll to position [190, 0]
